Goal: Transaction & Acquisition: Book appointment/travel/reservation

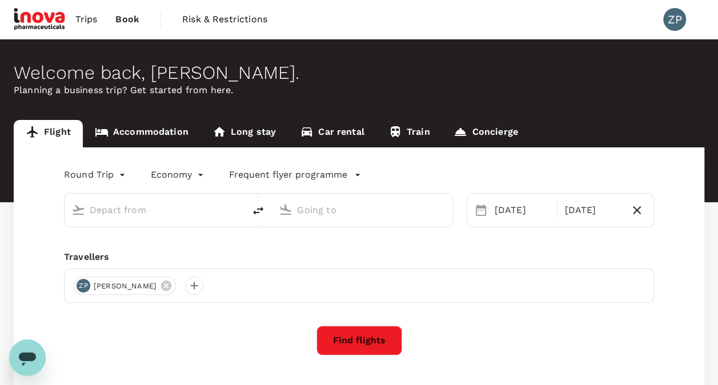
type input "Singapore Changi (SIN)"
type input "Kuala Lumpur Intl ([GEOGRAPHIC_DATA])"
type input "Singapore Changi (SIN)"
type input "Kuala Lumpur Intl ([GEOGRAPHIC_DATA])"
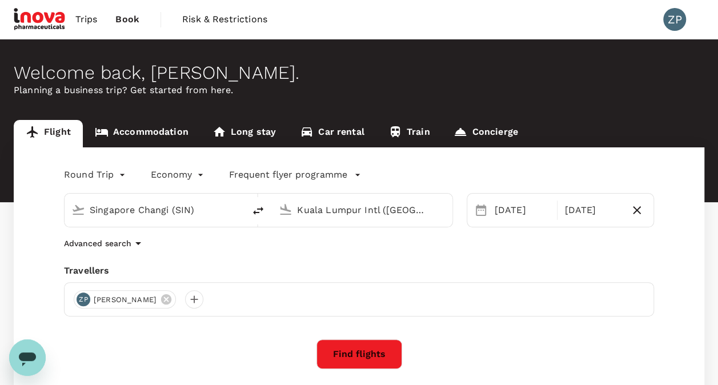
click at [381, 358] on button "Find flights" at bounding box center [360, 354] width 86 height 30
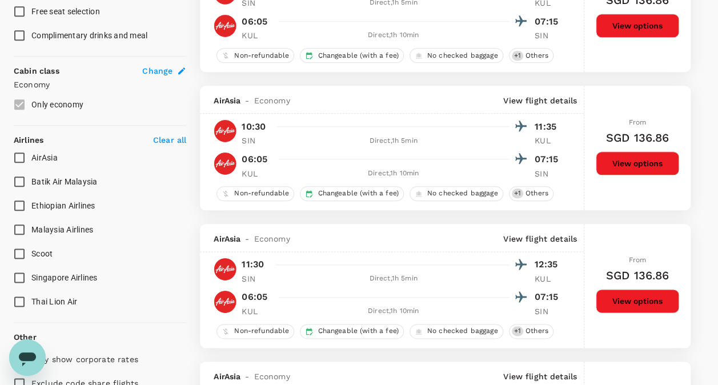
scroll to position [572, 0]
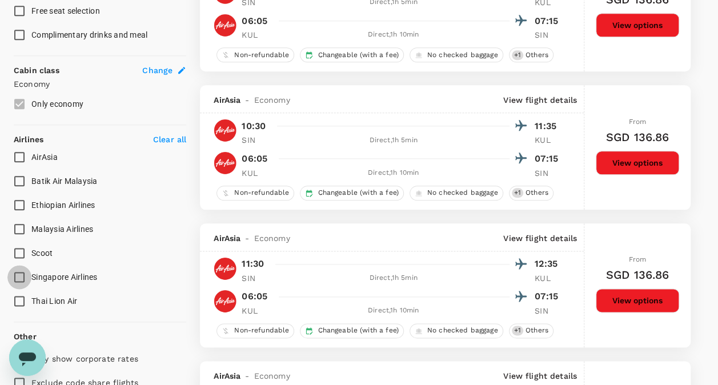
click at [26, 274] on input "Singapore Airlines" at bounding box center [19, 277] width 24 height 24
checkbox input "true"
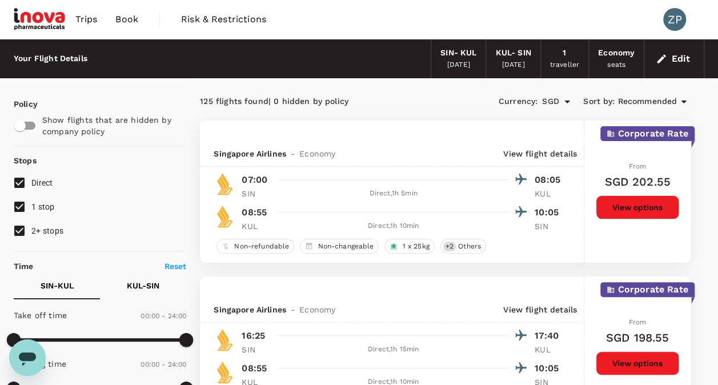
scroll to position [114, 0]
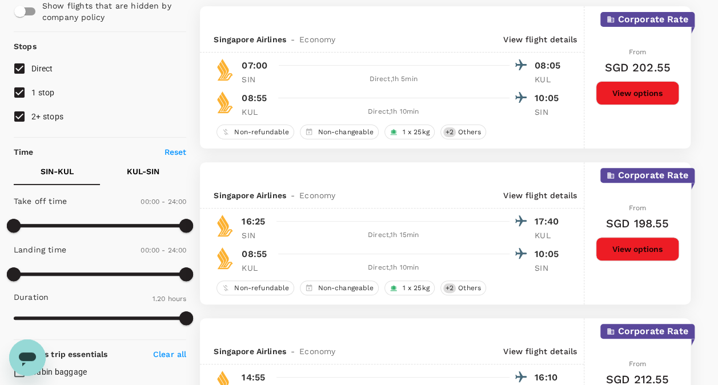
click at [96, 223] on span at bounding box center [100, 225] width 173 height 17
type input "360"
click at [57, 225] on span at bounding box center [100, 225] width 173 height 17
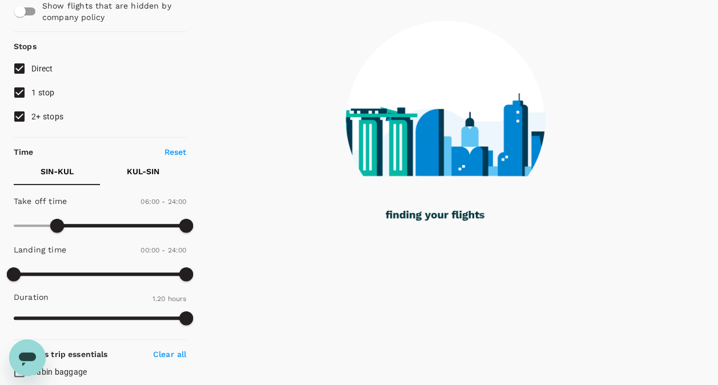
type input "1260"
click at [165, 225] on span at bounding box center [100, 225] width 173 height 17
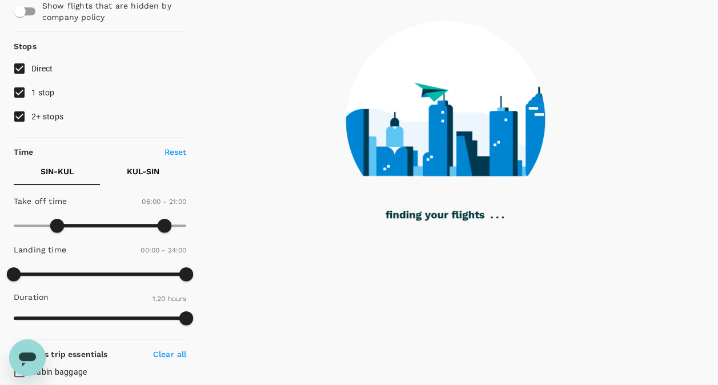
type input "540"
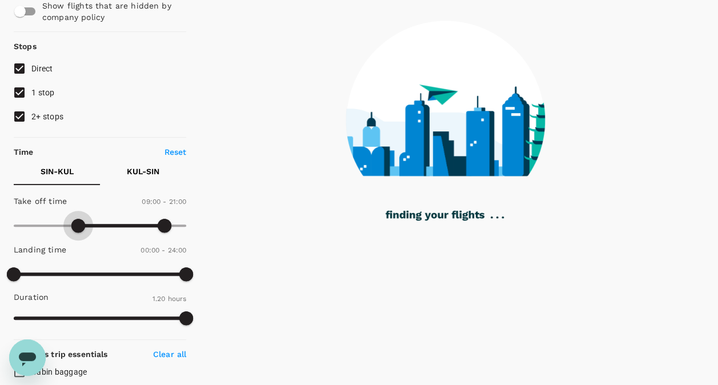
click at [78, 222] on span at bounding box center [100, 225] width 173 height 17
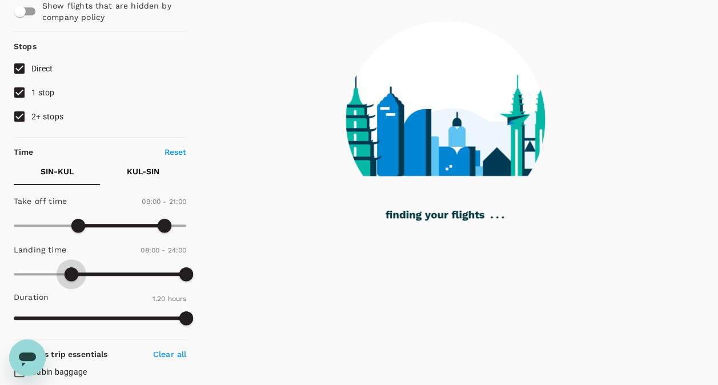
type input "480"
click at [70, 272] on span at bounding box center [100, 274] width 173 height 17
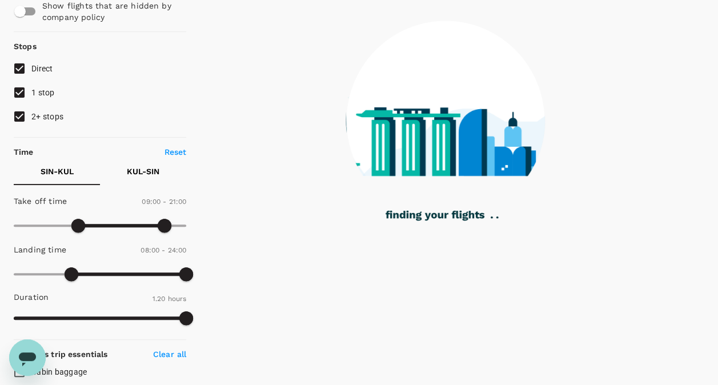
click at [142, 170] on p "KUL - SIN" at bounding box center [143, 171] width 33 height 11
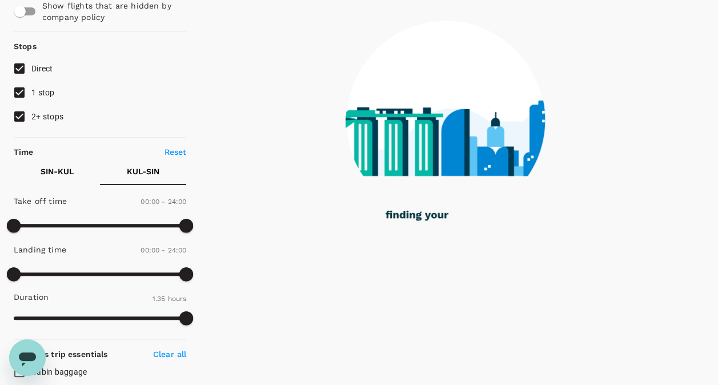
type input "450"
click at [67, 222] on span at bounding box center [100, 225] width 173 height 17
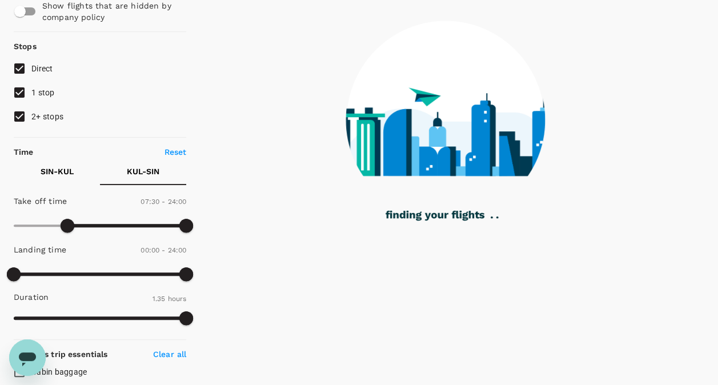
type input "540"
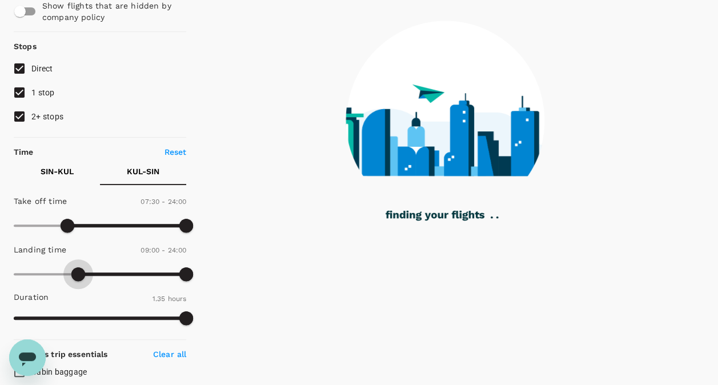
click at [80, 271] on span at bounding box center [100, 274] width 173 height 17
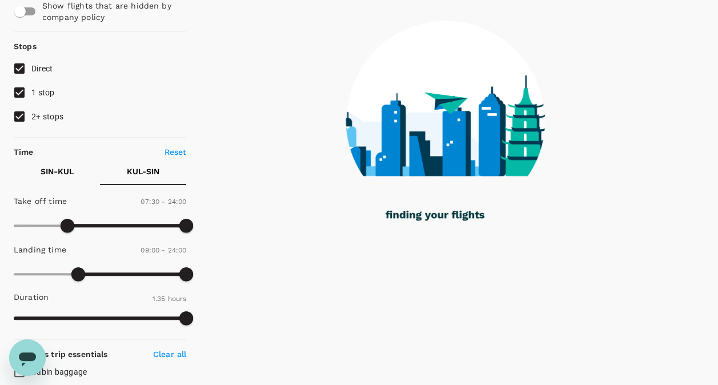
type input "750"
click at [103, 220] on span at bounding box center [100, 225] width 173 height 17
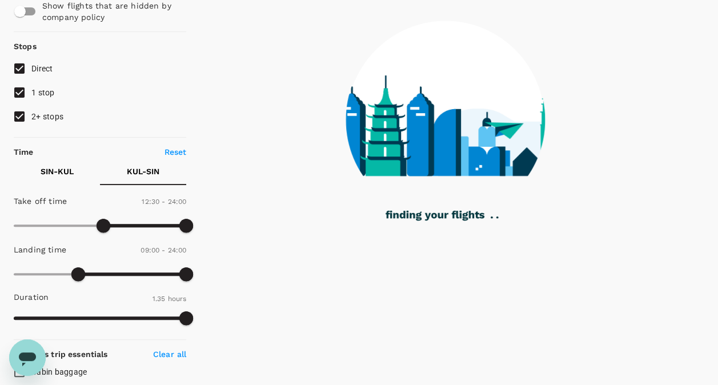
type input "780"
click at [106, 273] on span at bounding box center [100, 274] width 173 height 17
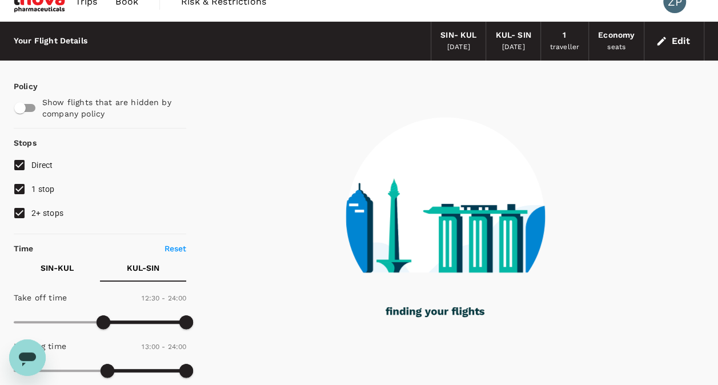
scroll to position [0, 0]
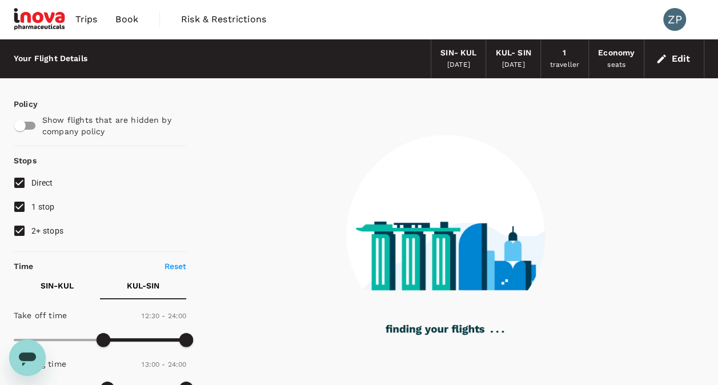
click at [23, 213] on input "1 stop" at bounding box center [19, 207] width 24 height 24
checkbox input "false"
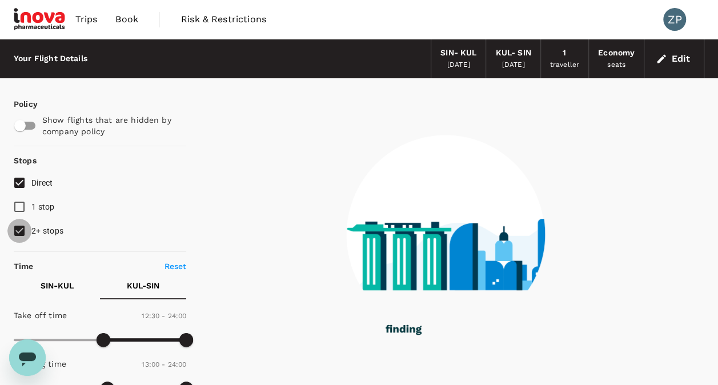
click at [21, 227] on input "2+ stops" at bounding box center [19, 231] width 24 height 24
checkbox input "false"
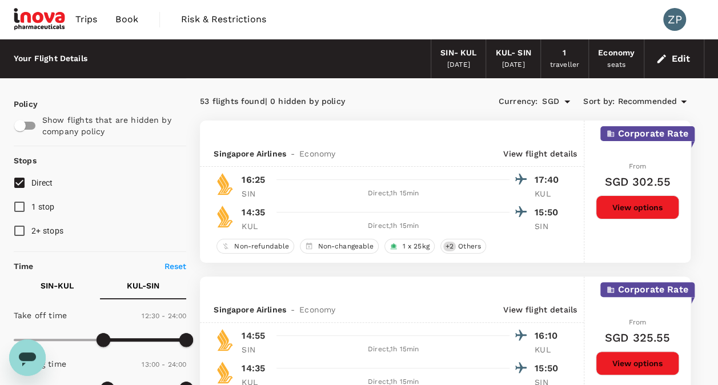
click at [660, 104] on span "Recommended" at bounding box center [647, 101] width 59 height 13
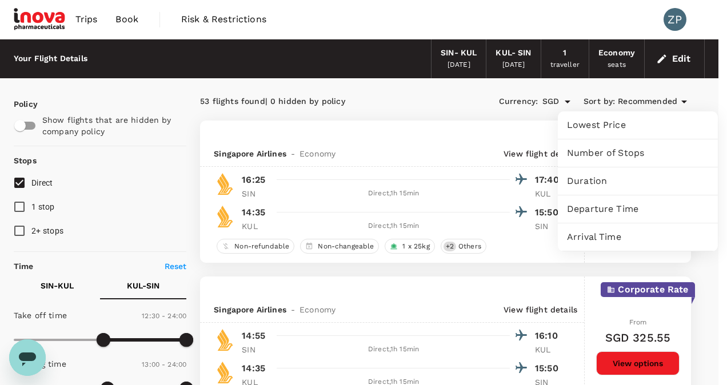
click at [593, 214] on span "Departure Time" at bounding box center [638, 209] width 142 height 14
